Goal: Find specific page/section: Find specific page/section

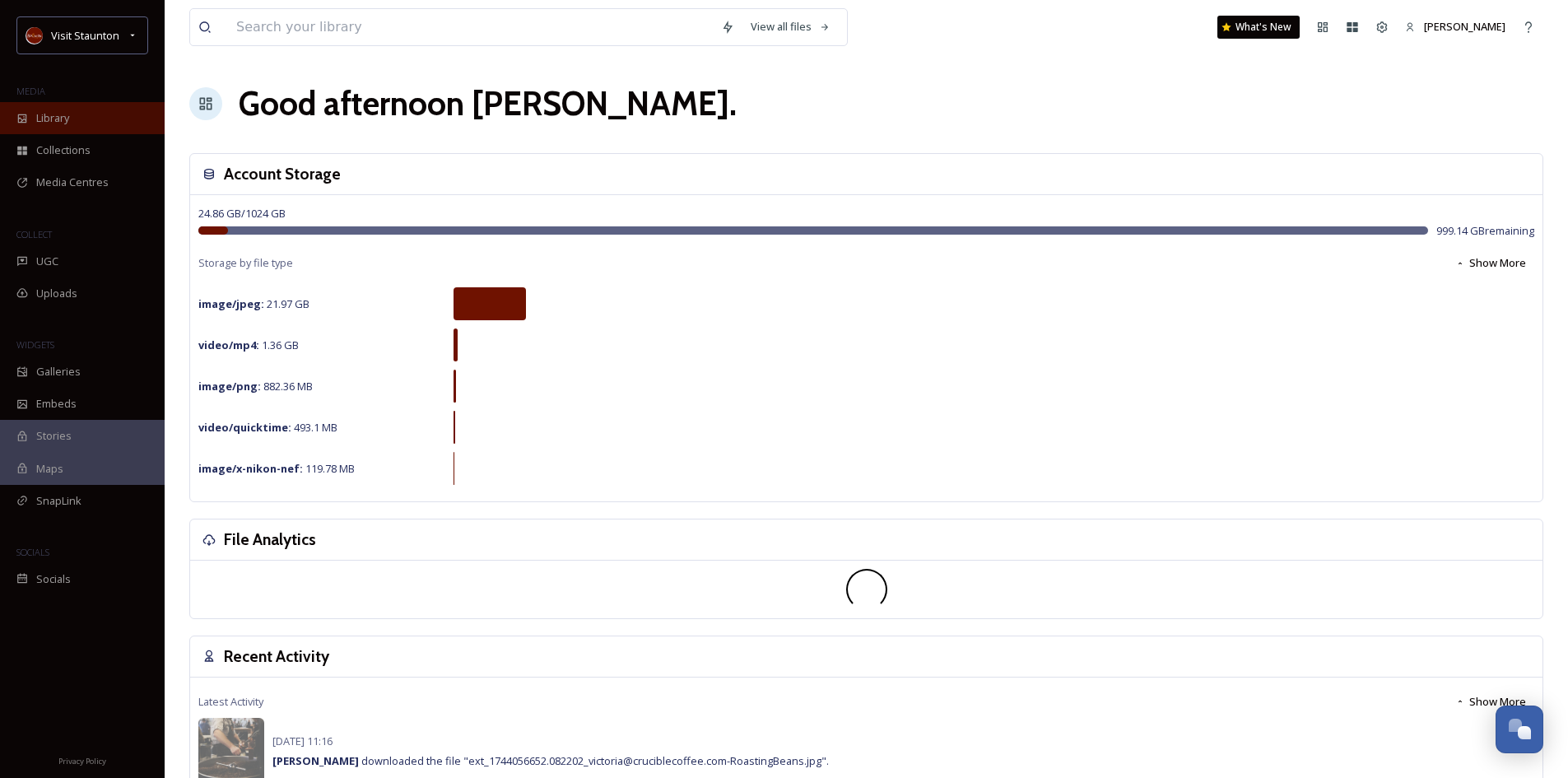
click at [57, 121] on span "Library" at bounding box center [52, 118] width 33 height 15
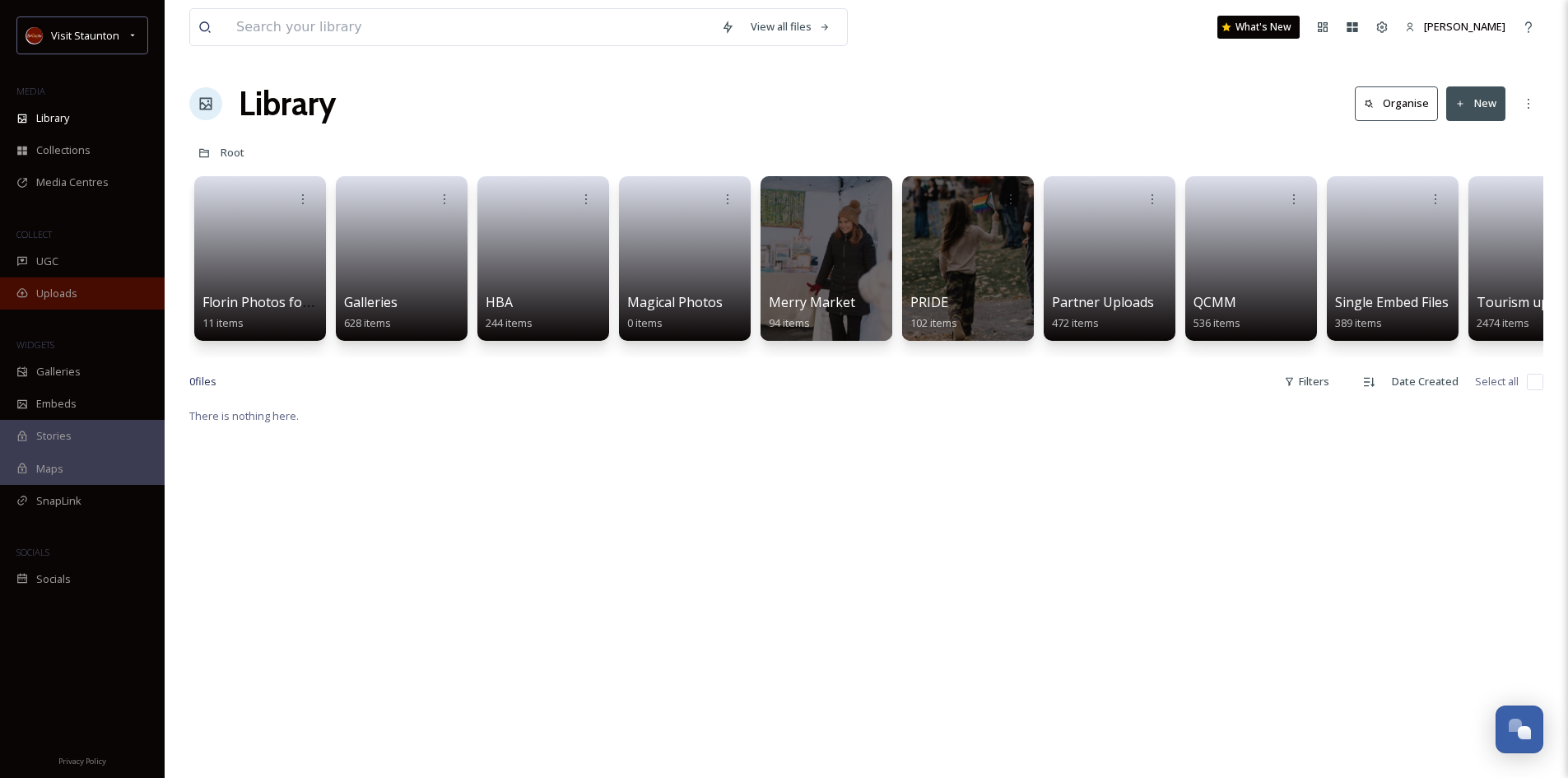
click at [61, 290] on span "Uploads" at bounding box center [56, 293] width 41 height 15
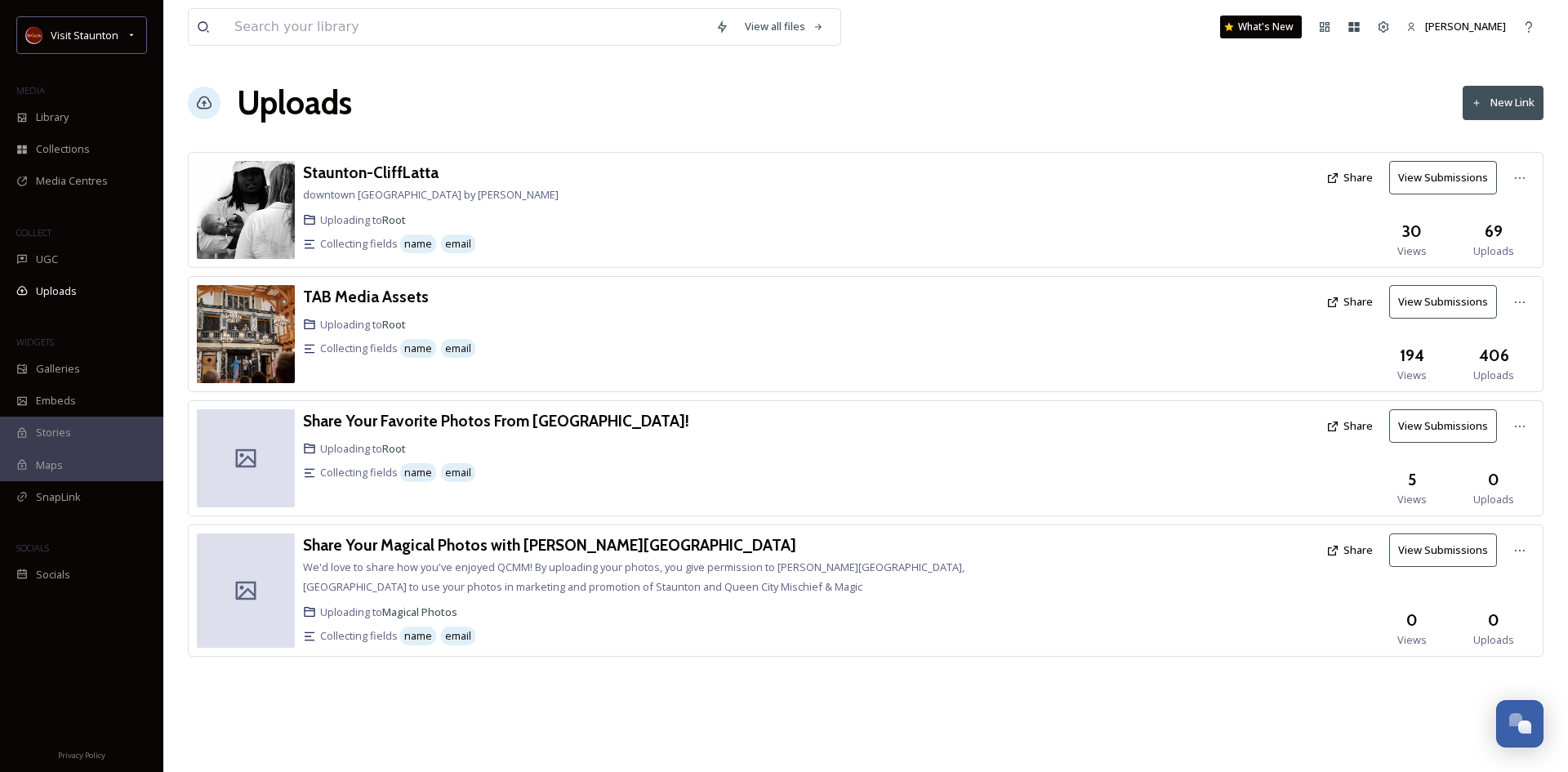
click at [1467, 551] on button "View Submissions" at bounding box center [1443, 549] width 108 height 33
